Goal: Transaction & Acquisition: Purchase product/service

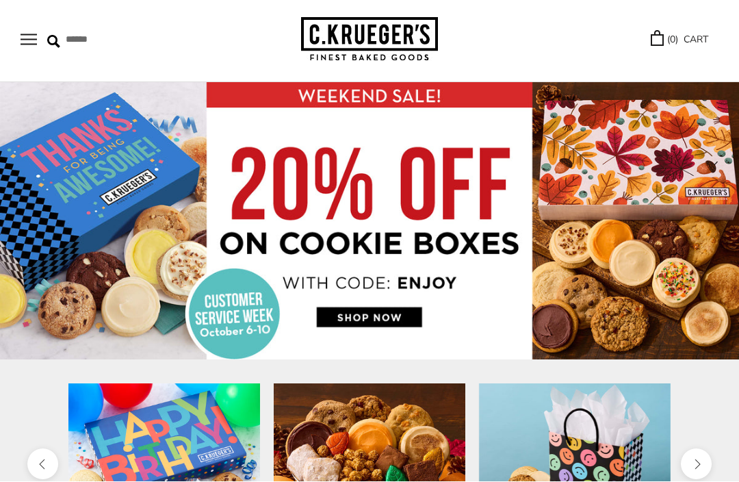
scroll to position [47, 0]
click at [27, 42] on button "Open navigation" at bounding box center [29, 40] width 16 height 12
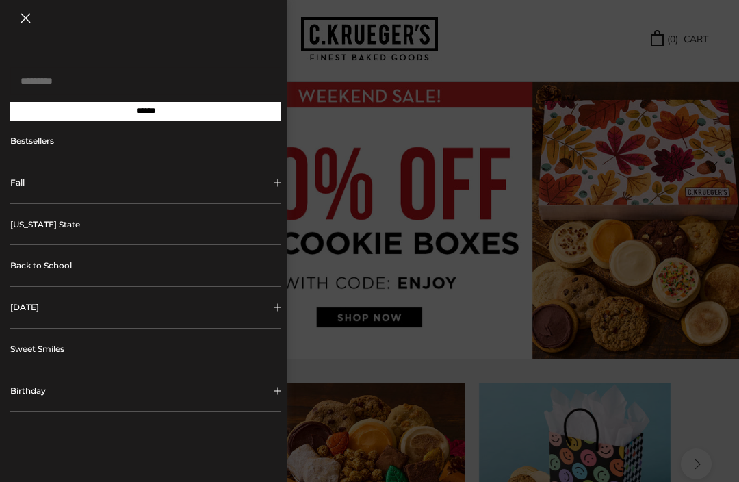
click at [76, 71] on input "Search..." at bounding box center [145, 81] width 271 height 28
type input "**********"
click at [146, 115] on input "******" at bounding box center [145, 111] width 271 height 18
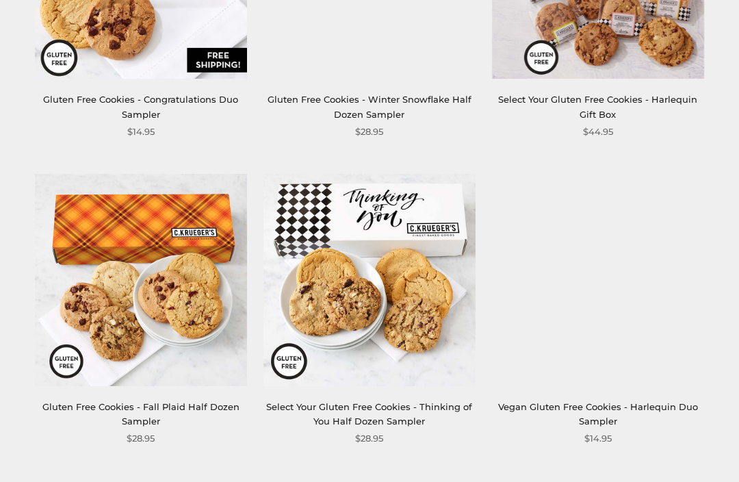
scroll to position [1613, 0]
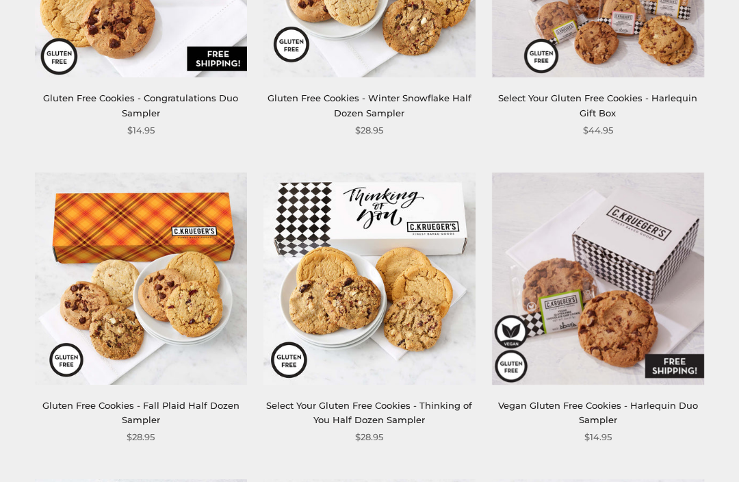
click at [359, 401] on link "Select Your Gluten Free Cookies - Thinking of You Half Dozen Sampler" at bounding box center [369, 412] width 206 height 25
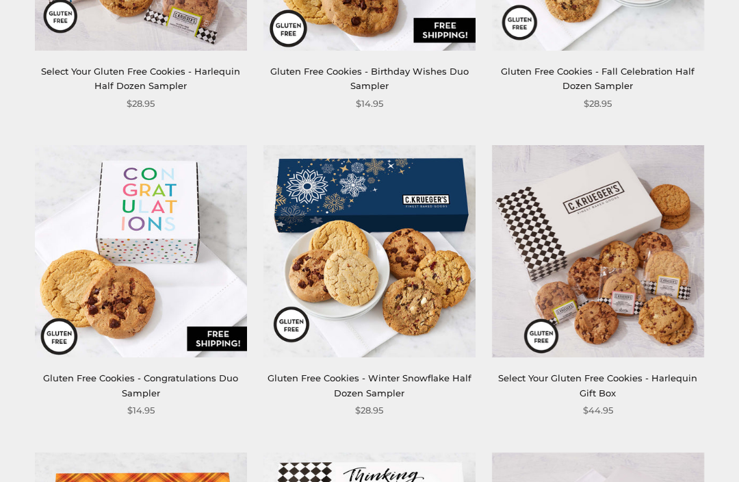
scroll to position [1335, 0]
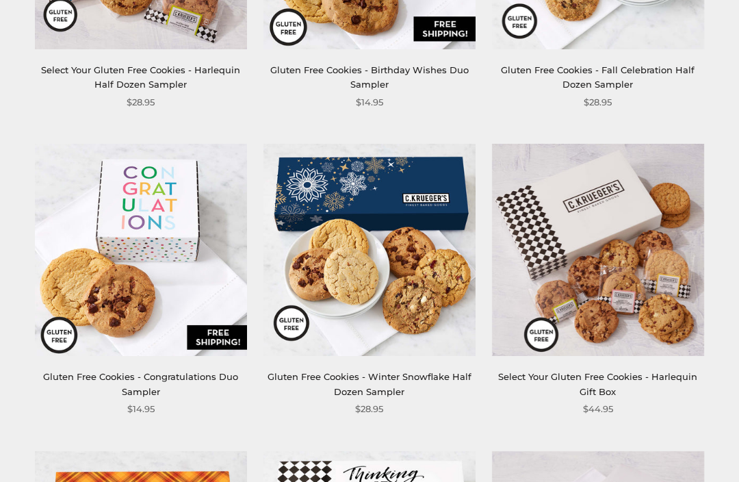
click at [645, 294] on img at bounding box center [598, 250] width 212 height 212
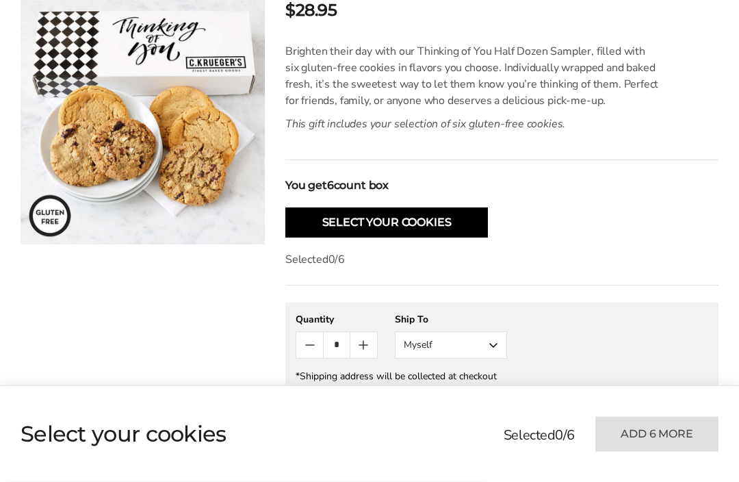
scroll to position [301, 0]
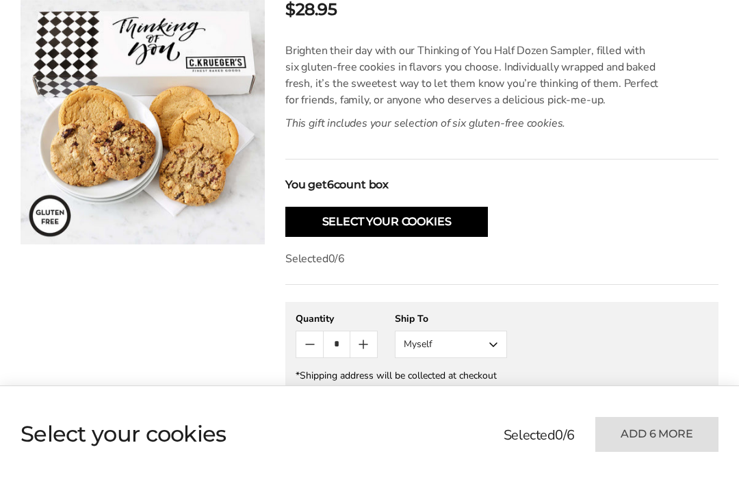
click at [426, 225] on button "Select Your Cookies" at bounding box center [386, 222] width 203 height 30
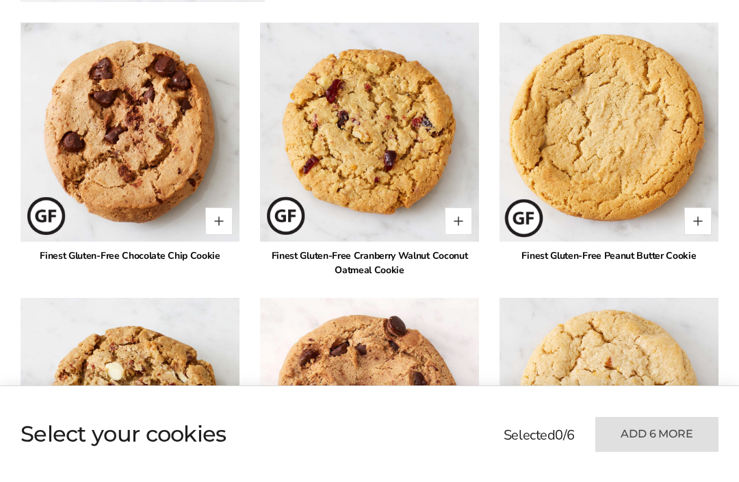
scroll to position [788, 0]
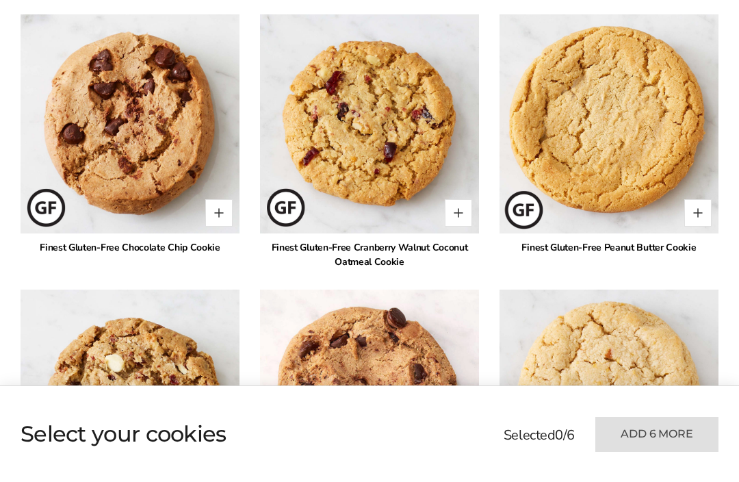
click at [218, 214] on button "Quantity button plus" at bounding box center [218, 212] width 27 height 27
type input "*"
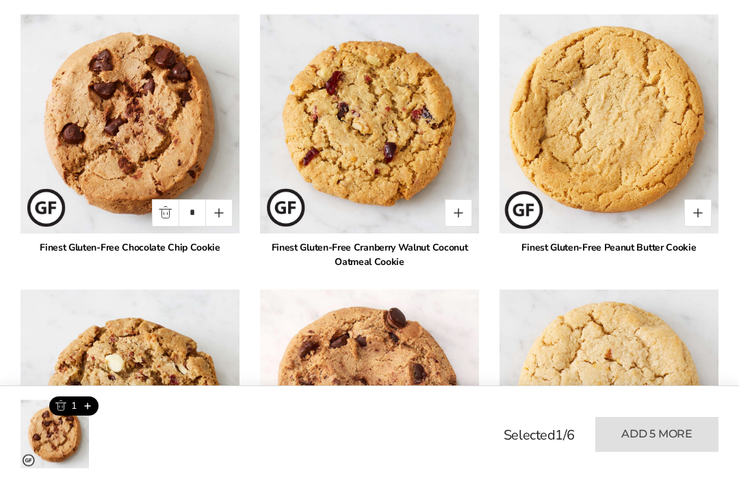
click at [452, 209] on button "Quantity button plus" at bounding box center [458, 212] width 27 height 27
type input "*"
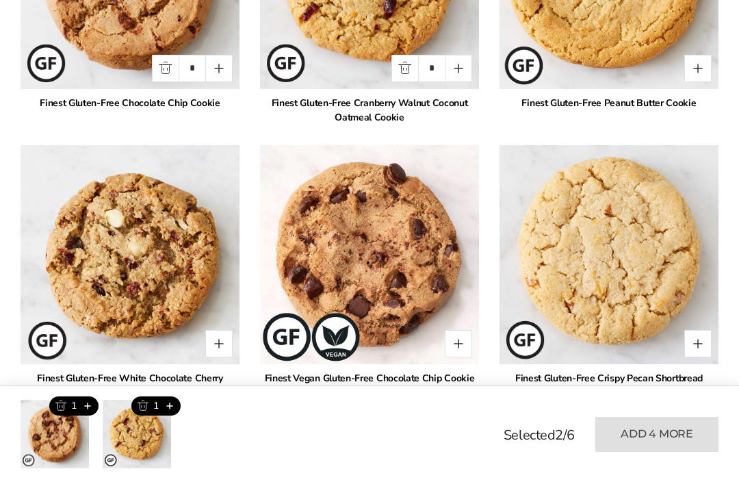
scroll to position [929, 0]
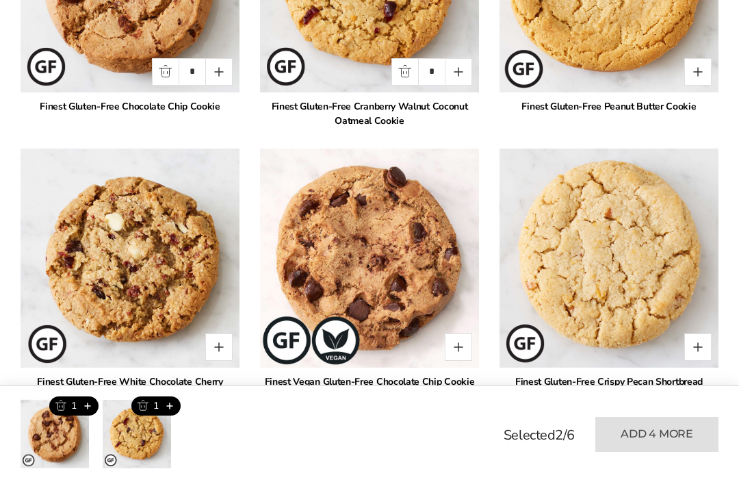
click at [220, 346] on button "Quantity button plus" at bounding box center [218, 346] width 27 height 27
type input "*"
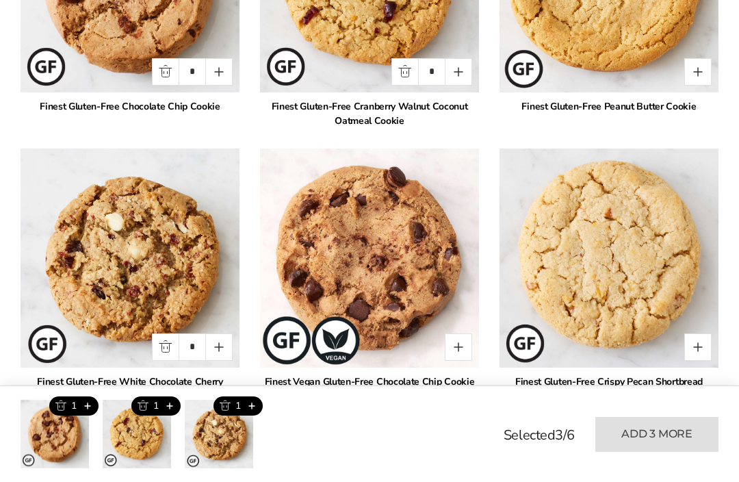
click at [693, 348] on button "Quantity button plus" at bounding box center [697, 346] width 27 height 27
type input "*"
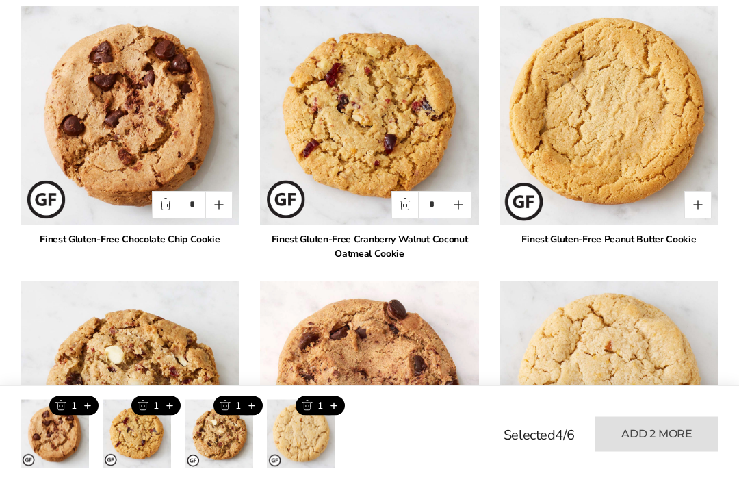
scroll to position [795, 0]
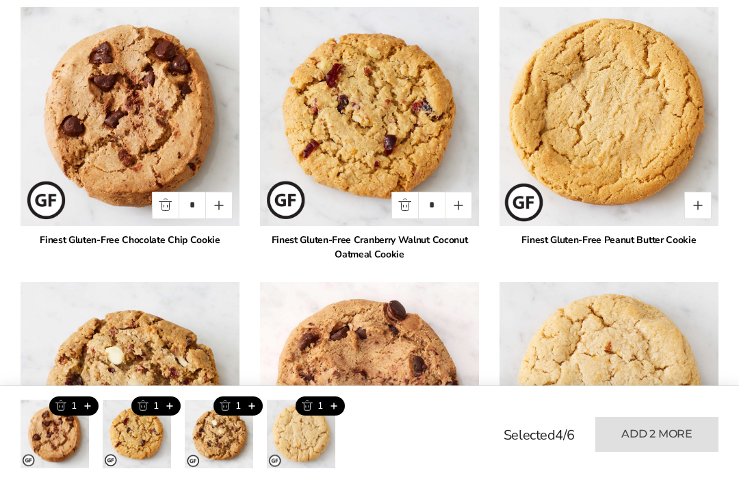
click at [692, 201] on button "Quantity button plus" at bounding box center [697, 205] width 27 height 27
type input "*"
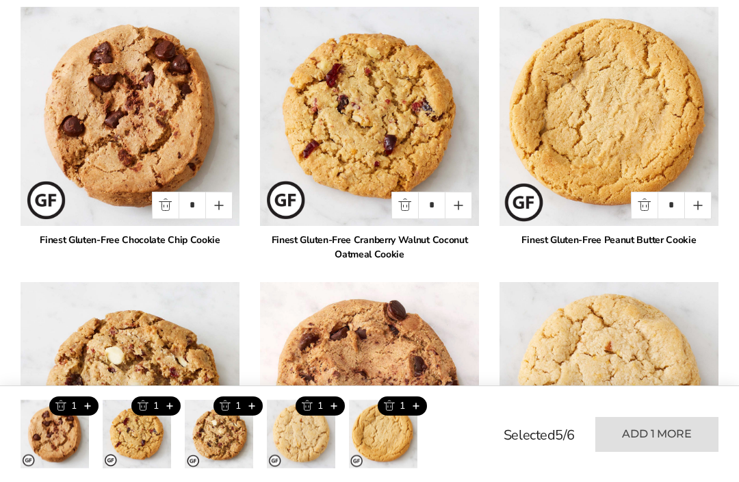
click at [88, 415] on button "Add this product" at bounding box center [87, 405] width 23 height 19
type input "*"
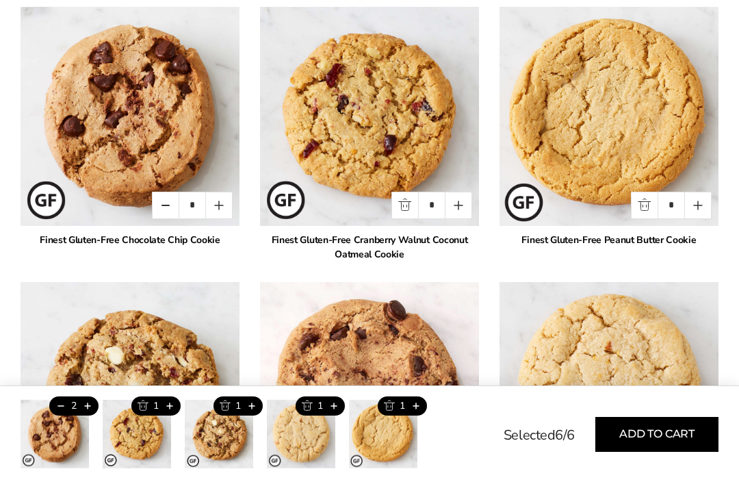
click at [170, 415] on button "Add this product" at bounding box center [169, 405] width 23 height 19
click at [261, 415] on button "Add this product" at bounding box center [251, 405] width 23 height 19
click at [173, 415] on button "Add this product" at bounding box center [169, 405] width 23 height 19
click at [166, 415] on button "Add this product" at bounding box center [169, 405] width 23 height 19
click at [170, 415] on button "Add this product" at bounding box center [169, 405] width 23 height 19
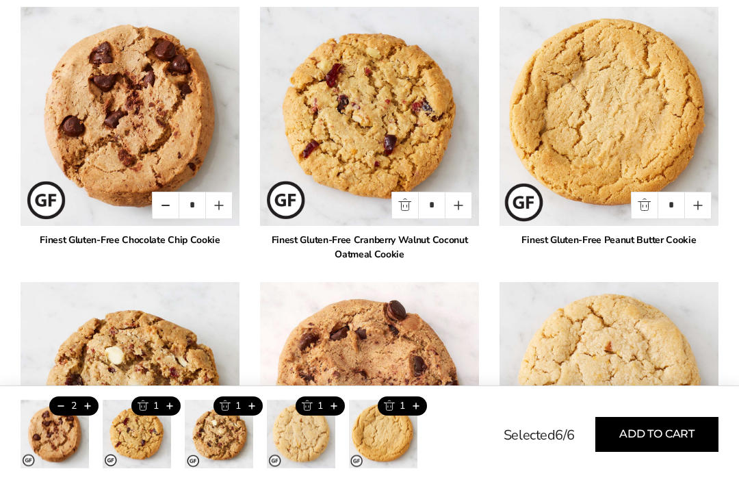
click at [250, 415] on button "Add this product" at bounding box center [251, 405] width 23 height 19
click at [253, 415] on button "Add this product" at bounding box center [251, 405] width 23 height 19
click at [334, 415] on button "Add this product" at bounding box center [333, 405] width 23 height 19
click at [424, 415] on button "Add this product" at bounding box center [415, 405] width 23 height 19
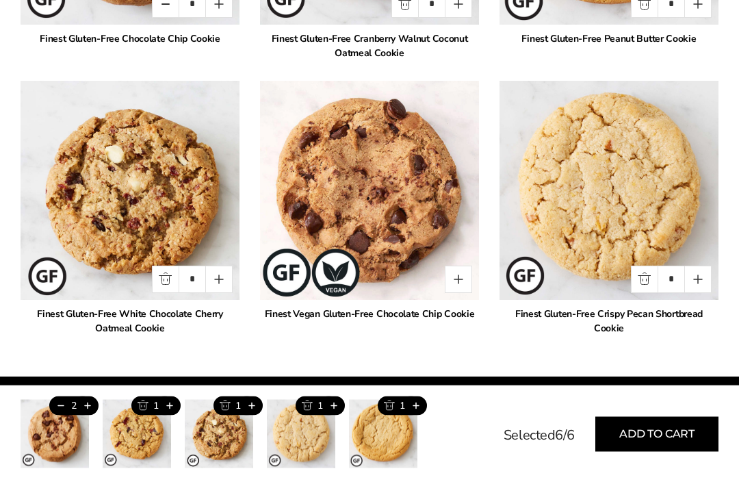
scroll to position [999, 0]
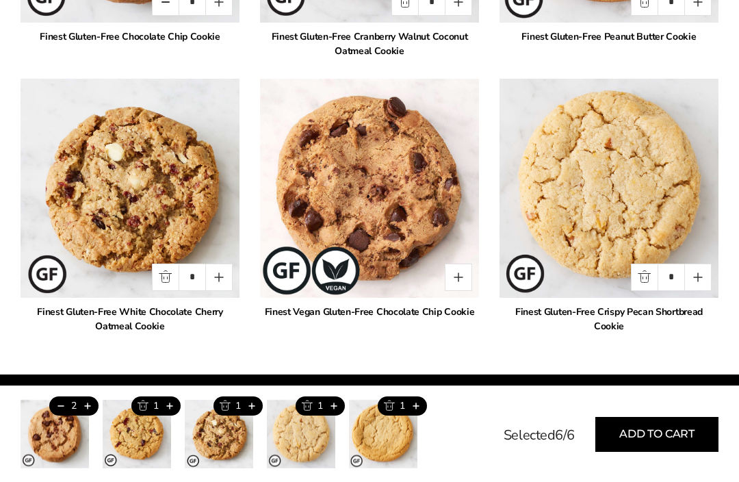
click at [86, 415] on button "Add this product" at bounding box center [87, 405] width 23 height 19
click at [92, 415] on button "Add this product" at bounding box center [87, 405] width 23 height 19
click at [175, 415] on button "Add this product" at bounding box center [169, 405] width 23 height 19
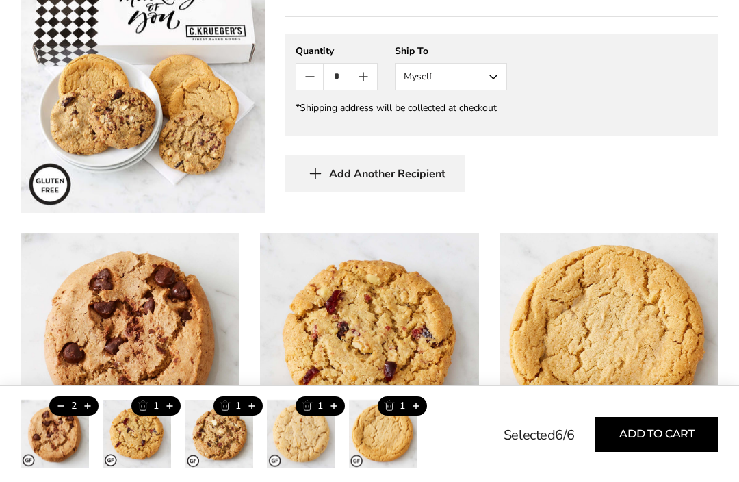
scroll to position [568, 0]
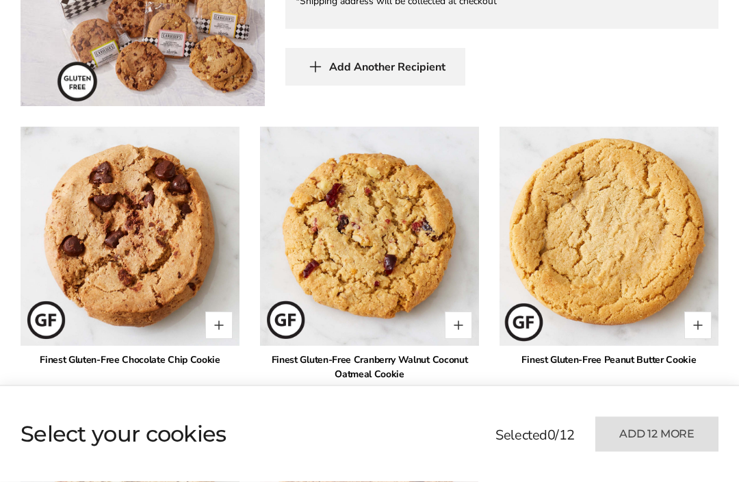
scroll to position [692, 0]
